Goal: Information Seeking & Learning: Learn about a topic

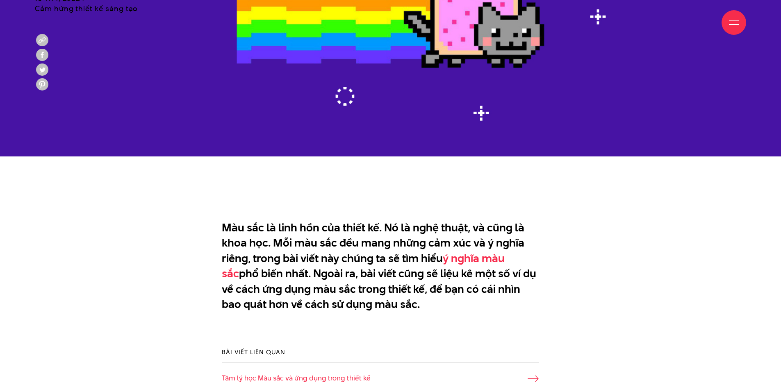
scroll to position [492, 0]
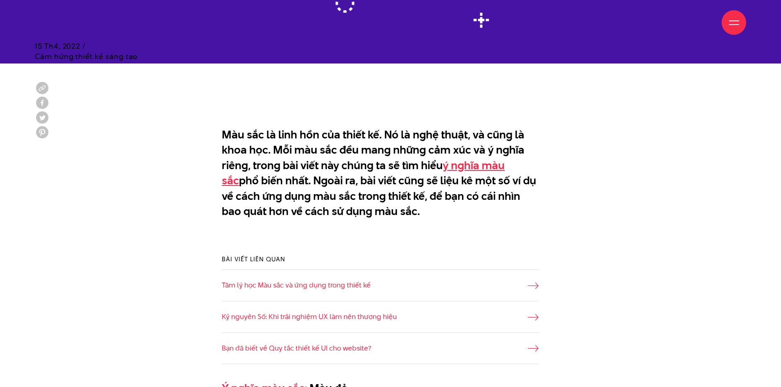
click at [475, 167] on link "ý nghĩa màu sắc" at bounding box center [363, 173] width 283 height 31
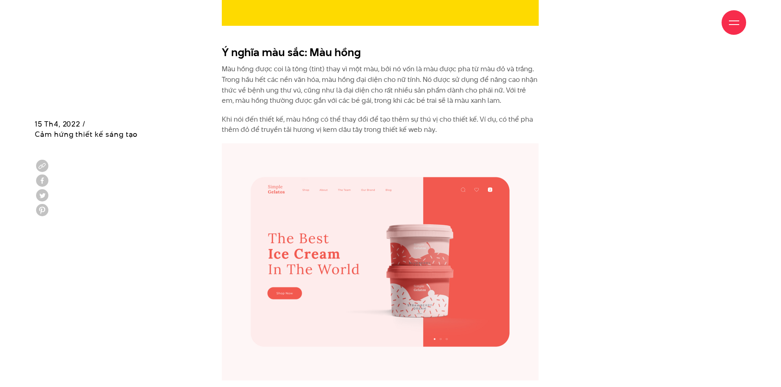
scroll to position [3337, 0]
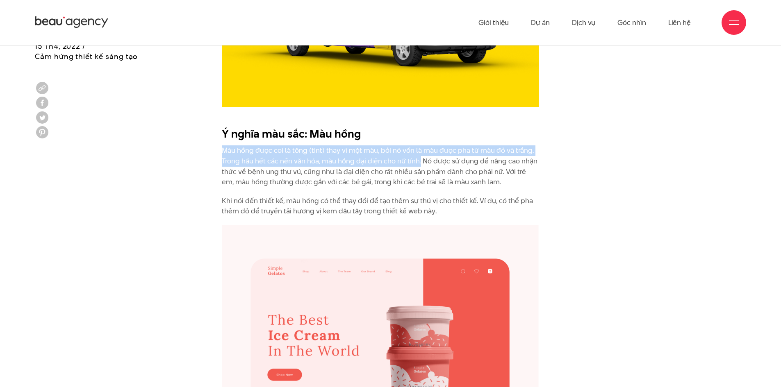
drag, startPoint x: 420, startPoint y: 131, endPoint x: 221, endPoint y: 118, distance: 199.3
click at [283, 146] on p "Màu hồng được coi là tông (tint) thay vì một màu, bởi nó vốn là màu được pha từ…" at bounding box center [380, 167] width 317 height 42
click at [326, 146] on p "Màu hồng được coi là tông (tint) thay vì một màu, bởi nó vốn là màu được pha từ…" at bounding box center [380, 167] width 317 height 42
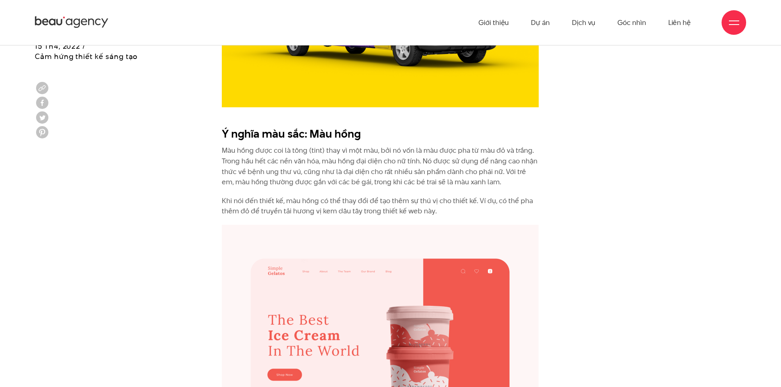
click at [417, 146] on p "Màu hồng được coi là tông (tint) thay vì một màu, bởi nó vốn là màu được pha từ…" at bounding box center [380, 167] width 317 height 42
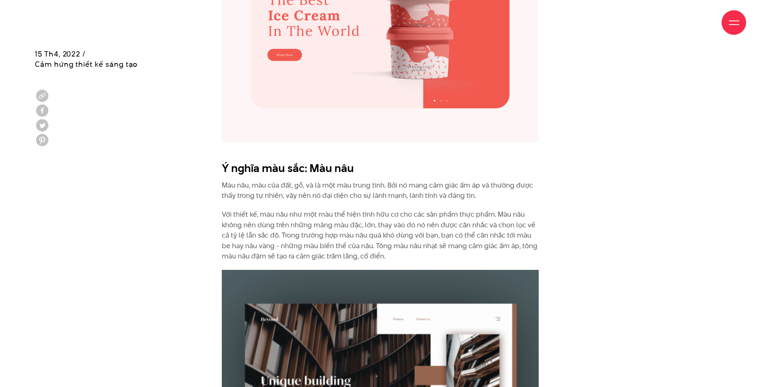
scroll to position [3665, 0]
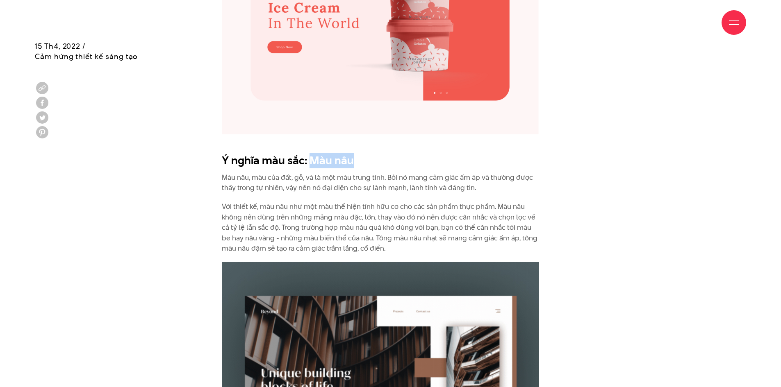
drag, startPoint x: 309, startPoint y: 130, endPoint x: 349, endPoint y: 130, distance: 40.6
click at [349, 153] on h2 "Ý nghĩa màu sắc: Màu nâu" at bounding box center [380, 161] width 317 height 16
copy h2 "Màu nâu"
click at [232, 173] on p "Màu nâu, màu của đất, gỗ, và là một màu trung tính. Bởi nó mang cảm giác ấm áp …" at bounding box center [380, 183] width 317 height 21
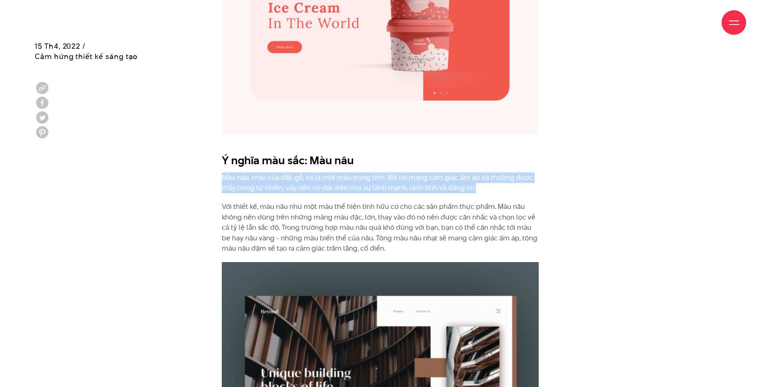
drag, startPoint x: 220, startPoint y: 144, endPoint x: 474, endPoint y: 161, distance: 254.8
copy p "Màu nâu, màu của đất, gỗ, và là một màu trung tính. Bởi nó mang cảm giác ấm áp …"
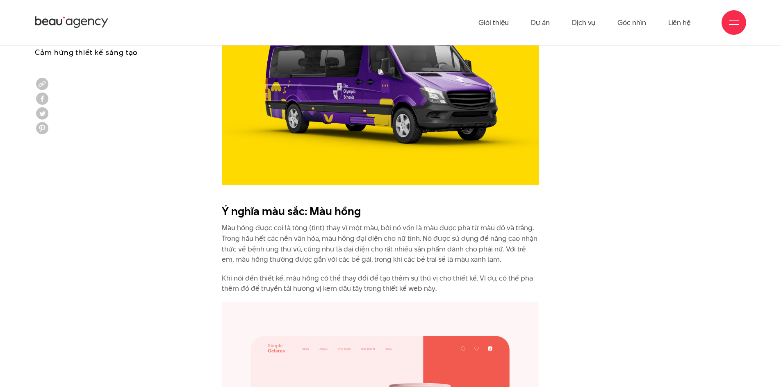
scroll to position [3255, 0]
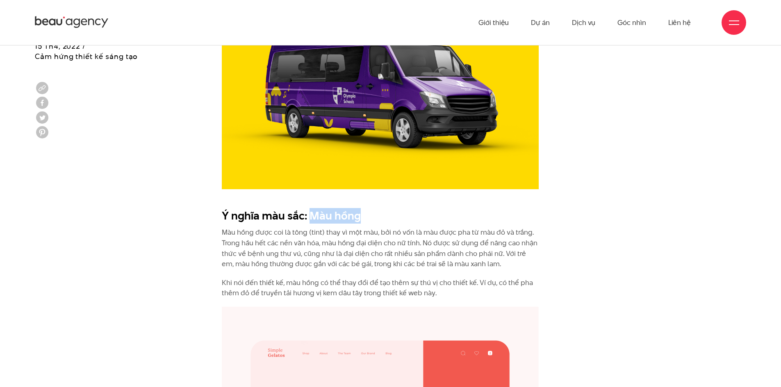
drag, startPoint x: 309, startPoint y: 186, endPoint x: 360, endPoint y: 186, distance: 50.4
click at [360, 208] on h2 "Ý nghĩa màu sắc: Màu hồng" at bounding box center [380, 216] width 317 height 16
copy h2 "Màu hồng"
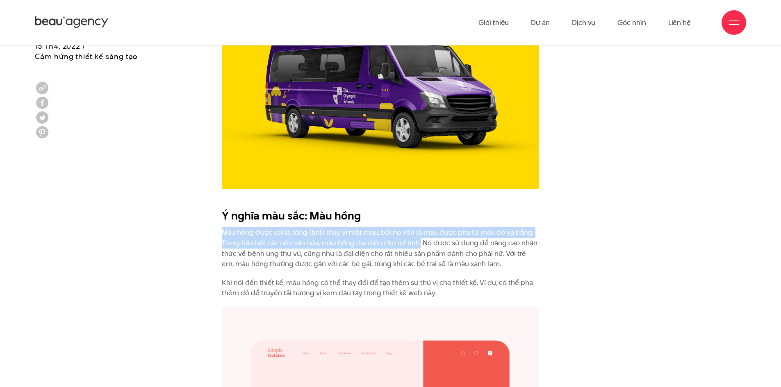
drag, startPoint x: 223, startPoint y: 203, endPoint x: 420, endPoint y: 213, distance: 197.5
click at [420, 228] on p "Màu hồng được coi là tông (tint) thay vì một màu, bởi nó vốn là màu được pha từ…" at bounding box center [380, 249] width 317 height 42
copy p "Màu hồng được coi là tông (tint) thay vì một màu, bởi nó vốn là màu được pha từ…"
click at [401, 228] on p "Màu hồng được coi là tông (tint) thay vì một màu, bởi nó vốn là màu được pha từ…" at bounding box center [380, 249] width 317 height 42
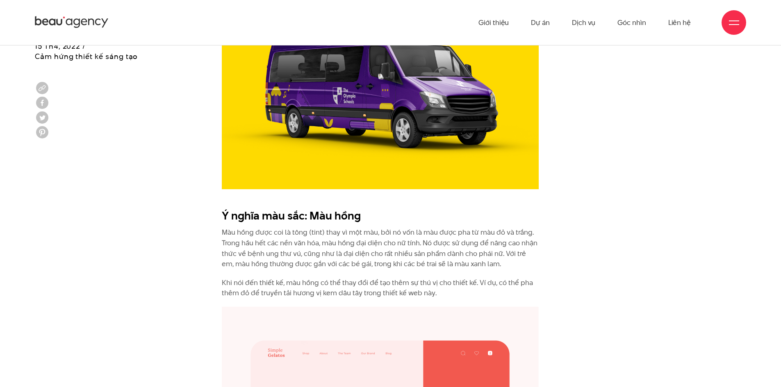
click at [448, 228] on p "Màu hồng được coi là tông (tint) thay vì một màu, bởi nó vốn là màu được pha từ…" at bounding box center [380, 249] width 317 height 42
click at [458, 228] on p "Màu hồng được coi là tông (tint) thay vì một màu, bởi nó vốn là màu được pha từ…" at bounding box center [380, 249] width 317 height 42
click at [357, 228] on p "Màu hồng được coi là tông (tint) thay vì một màu, bởi nó vốn là màu được pha từ…" at bounding box center [380, 249] width 317 height 42
click at [290, 228] on p "Màu hồng được coi là tông (tint) thay vì một màu, bởi nó vốn là màu được pha từ…" at bounding box center [380, 249] width 317 height 42
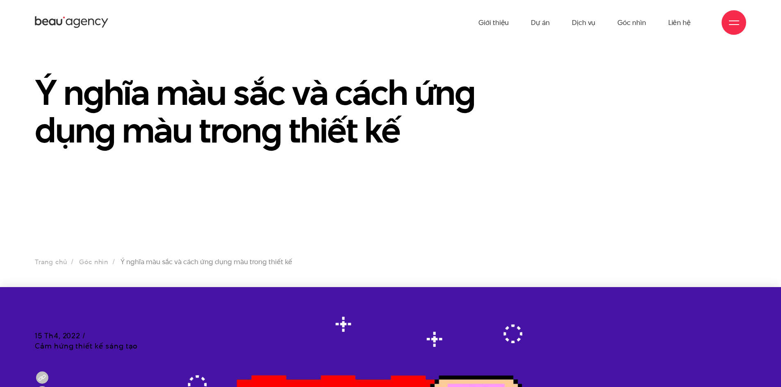
scroll to position [0, 0]
